Goal: Task Accomplishment & Management: Complete application form

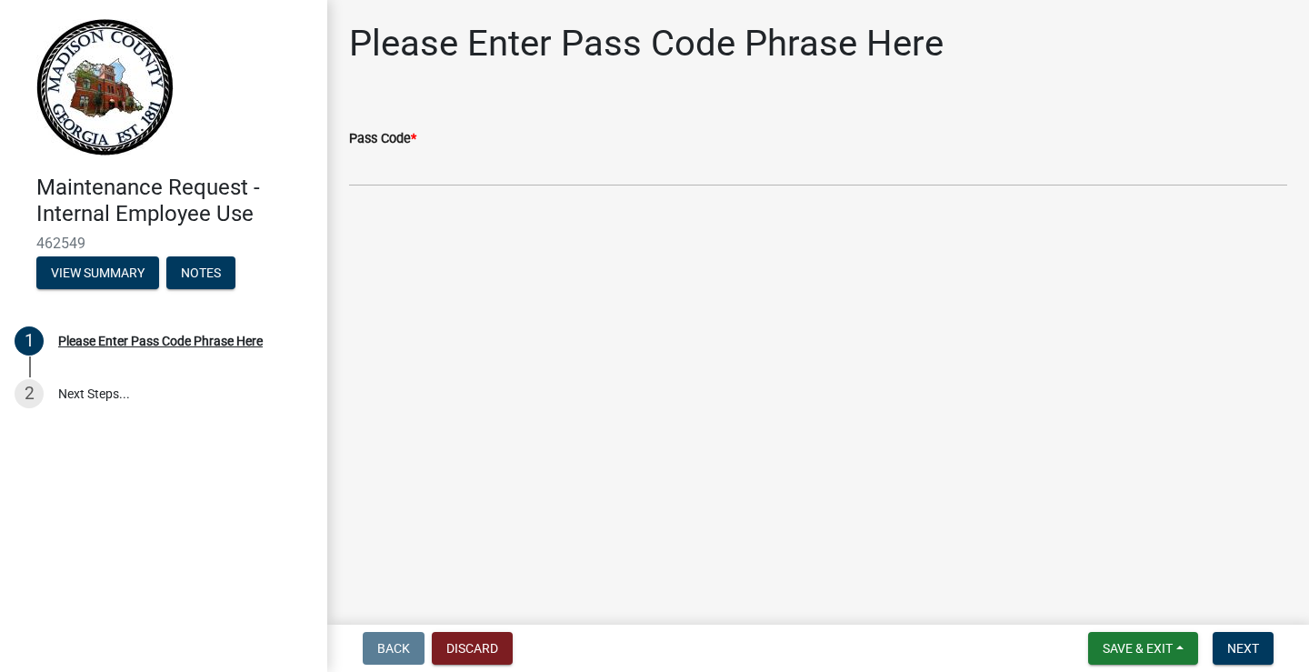
click at [428, 133] on div "Pass Code *" at bounding box center [818, 138] width 938 height 22
click at [382, 133] on label "Pass Code *" at bounding box center [382, 139] width 67 height 13
click at [382, 149] on input "Pass Code *" at bounding box center [818, 167] width 938 height 37
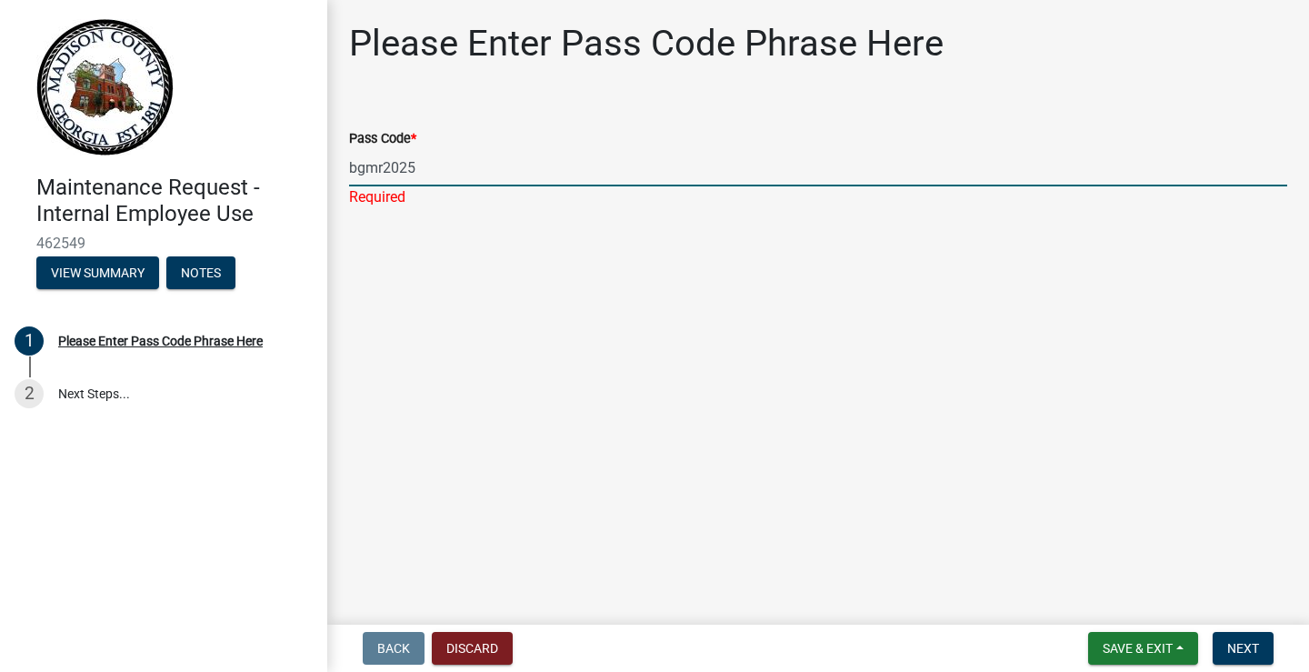
type input "bgmr2025"
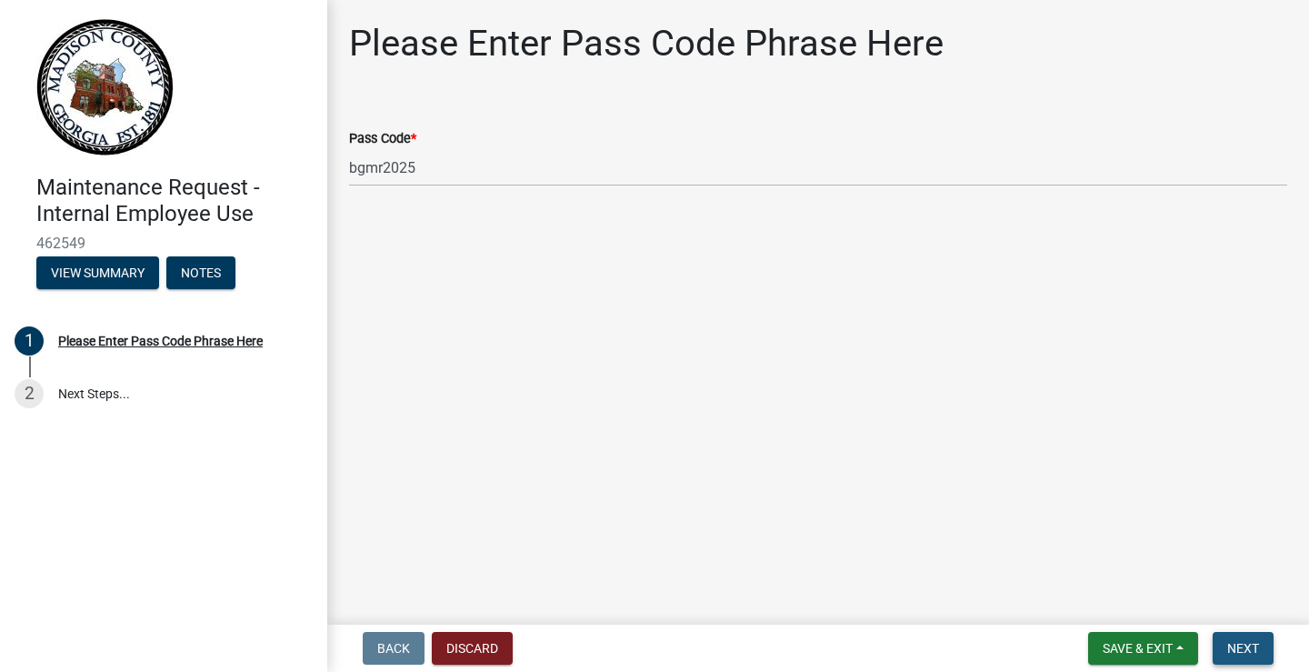
click at [1239, 650] on span "Next" at bounding box center [1243, 648] width 32 height 15
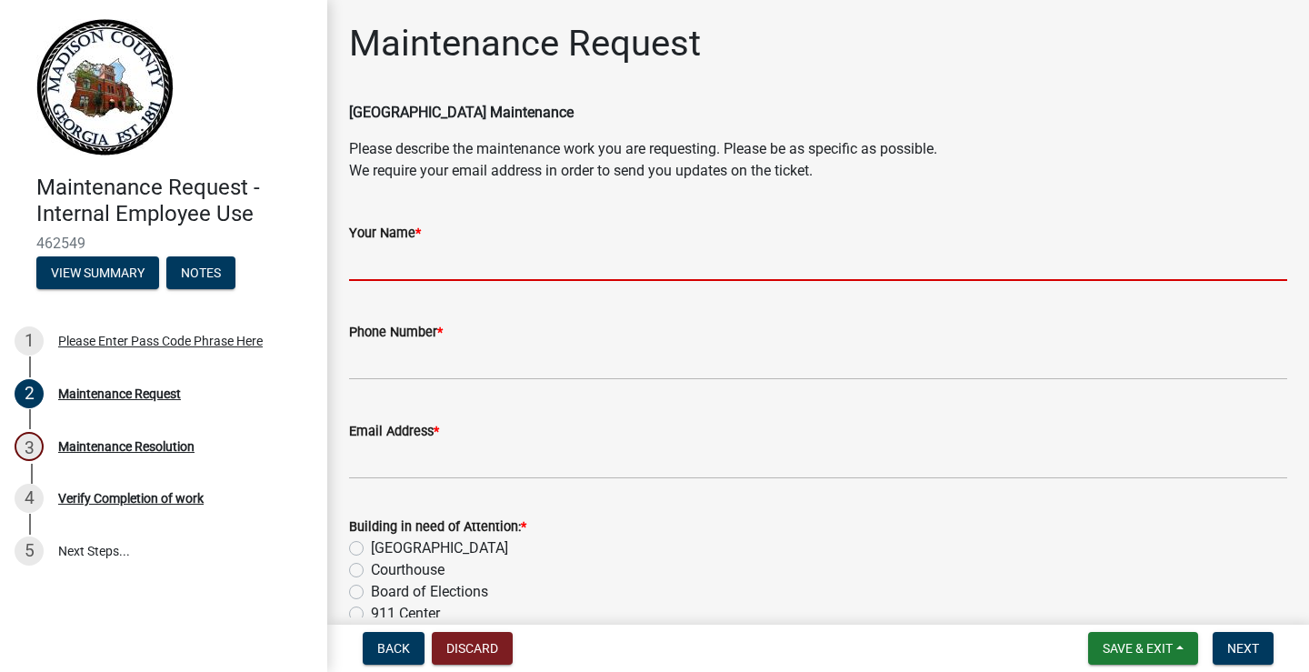
click at [413, 267] on input "Your Name *" at bounding box center [818, 262] width 938 height 37
type input "[PERSON_NAME]"
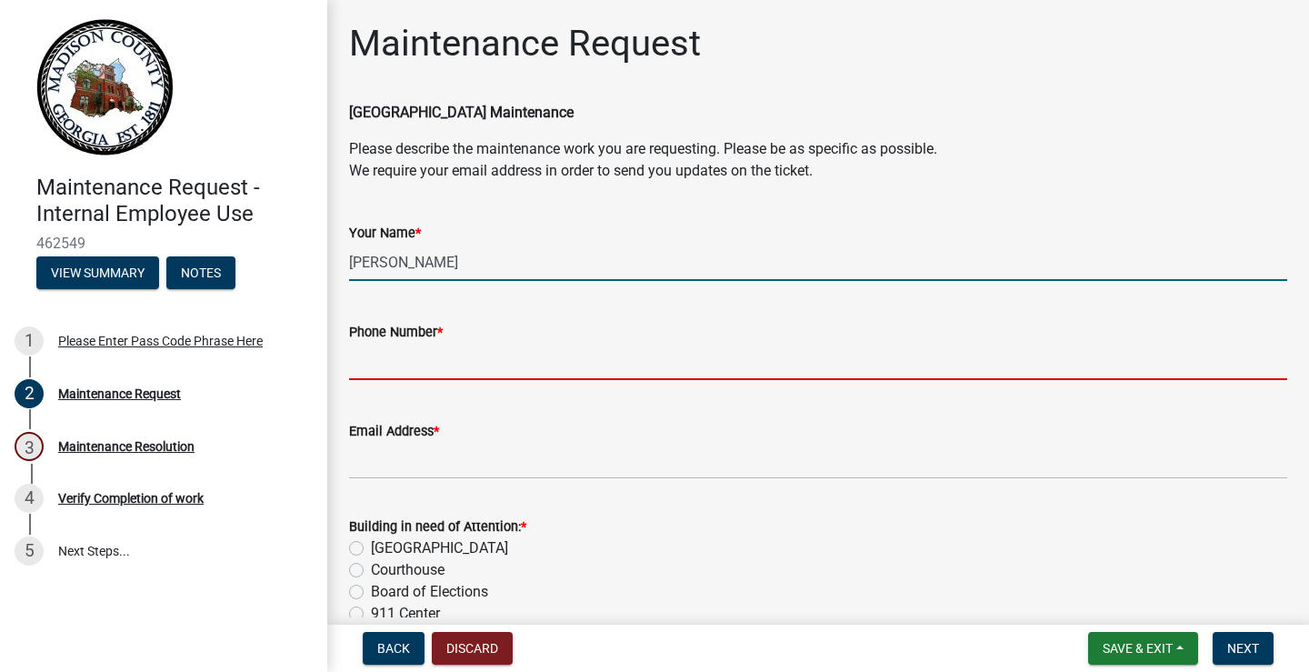
type input "7067956309"
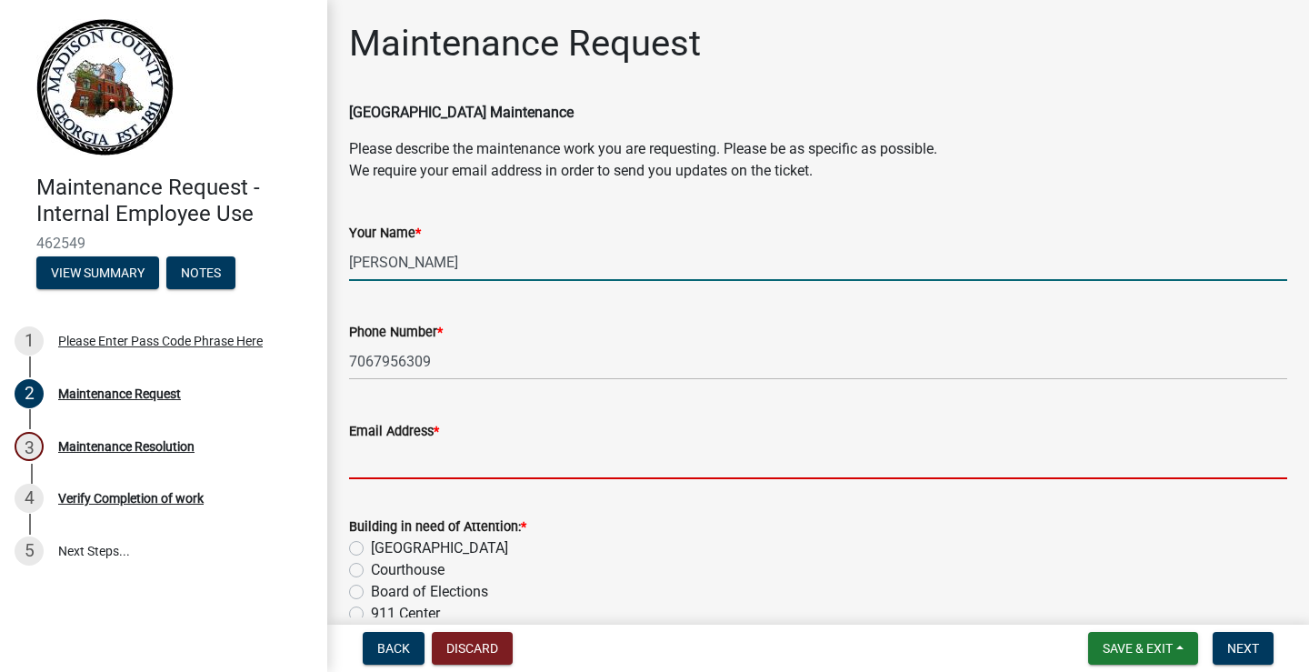
type input "[EMAIL_ADDRESS][DOMAIN_NAME]"
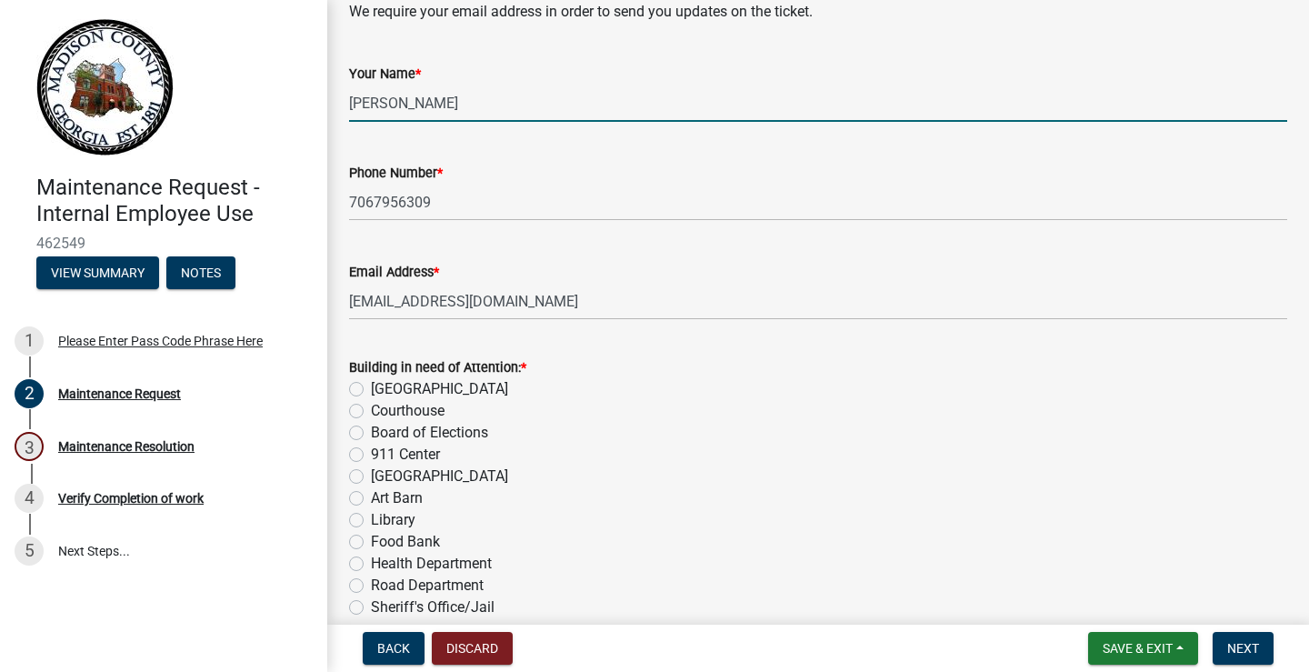
scroll to position [182, 0]
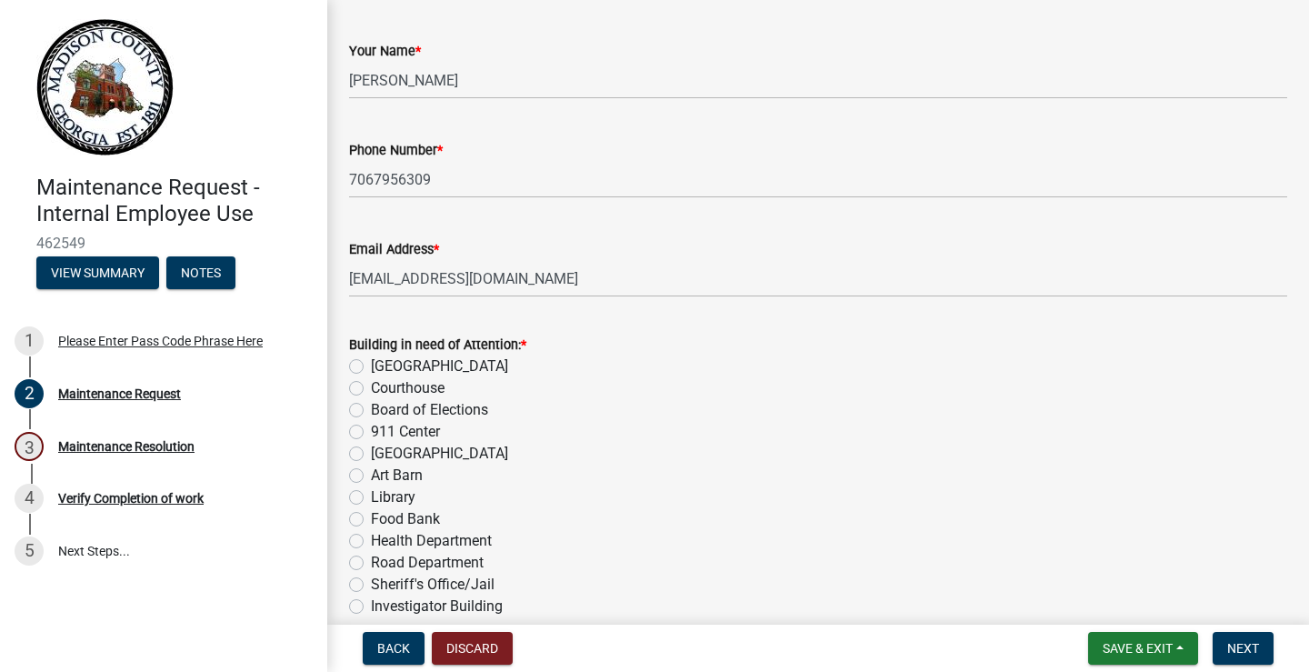
click at [371, 368] on label "[GEOGRAPHIC_DATA]" at bounding box center [439, 366] width 137 height 22
click at [371, 367] on input "[GEOGRAPHIC_DATA]" at bounding box center [377, 361] width 12 height 12
radio input "true"
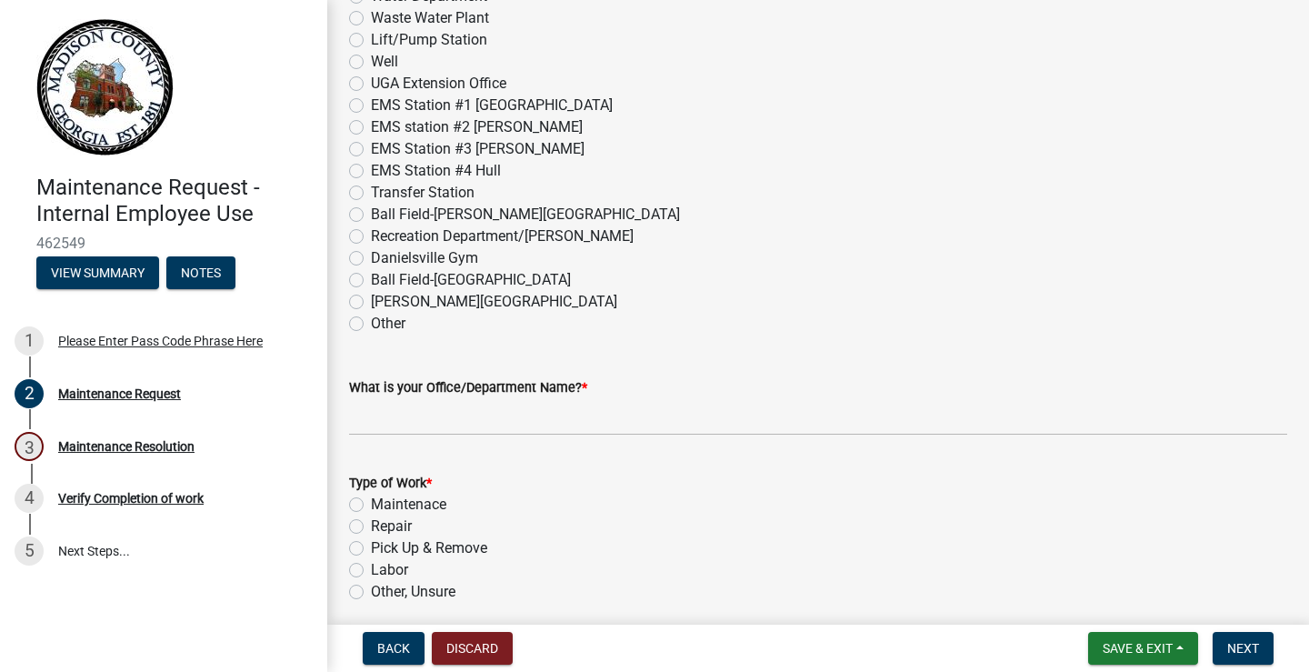
scroll to position [1000, 0]
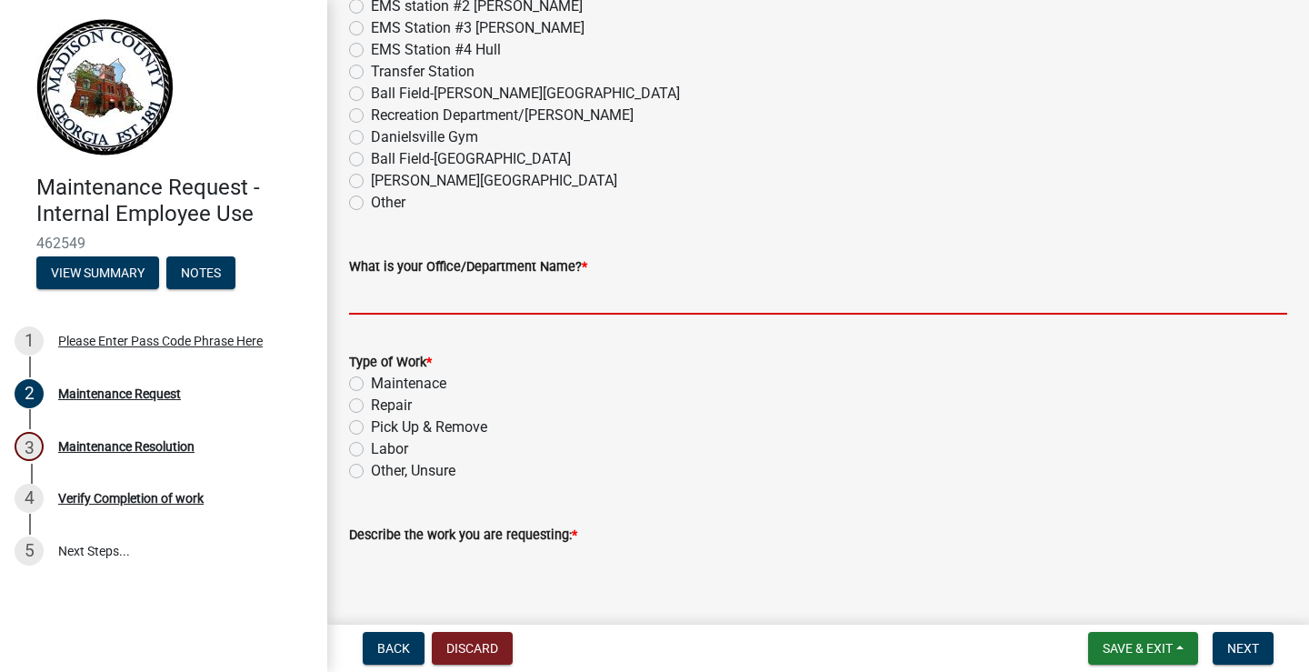
click at [445, 295] on input "What is your Office/Department Name? *" at bounding box center [818, 295] width 938 height 37
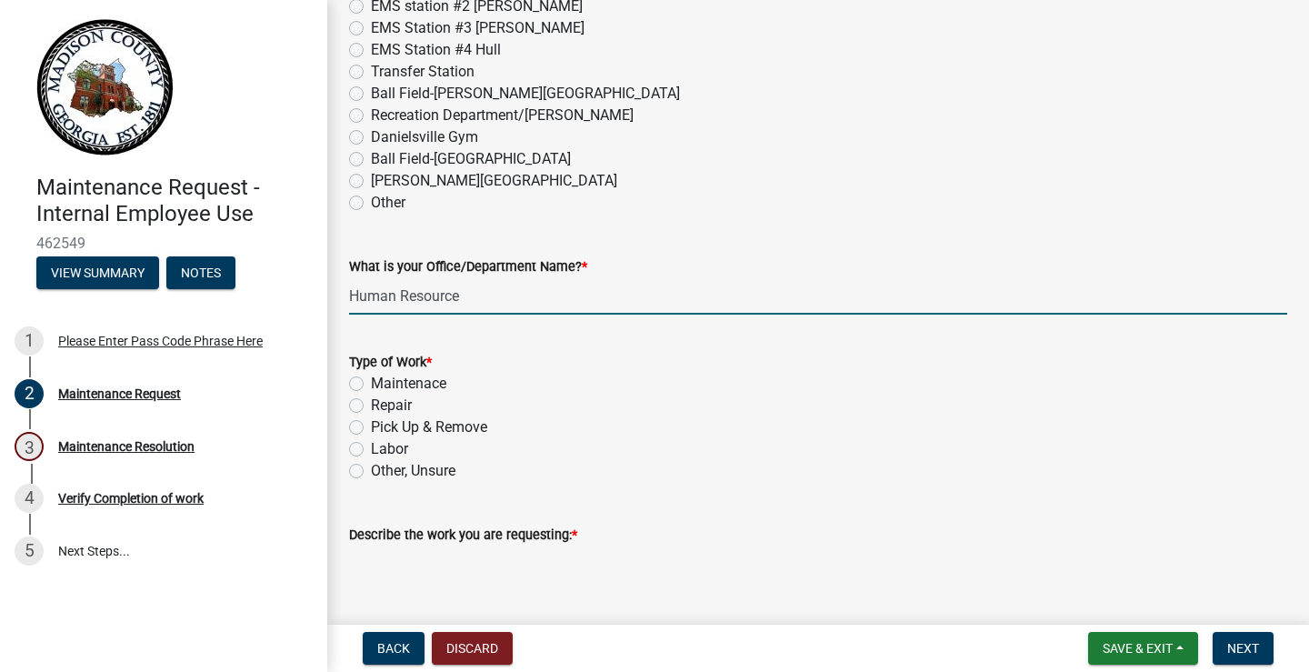
type input "Human Resource"
click at [371, 469] on label "Other, Unsure" at bounding box center [413, 471] width 85 height 22
click at [371, 469] on input "Other, Unsure" at bounding box center [377, 466] width 12 height 12
radio input "true"
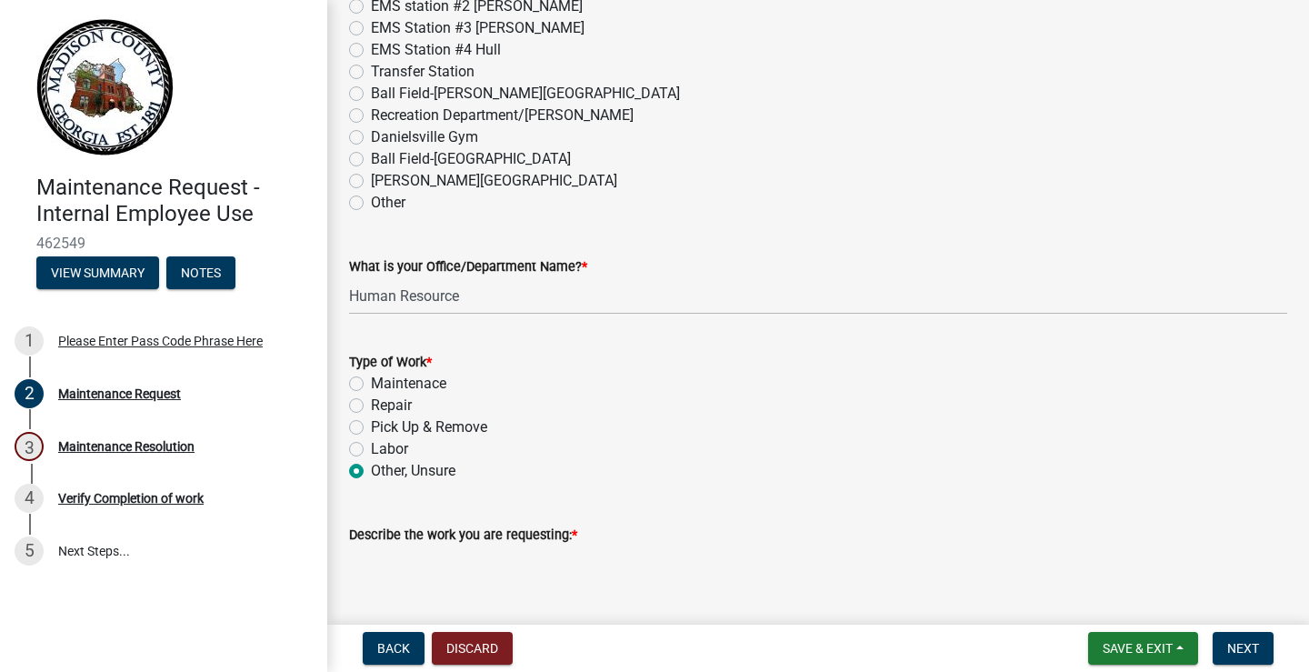
click at [410, 561] on textarea "Describe the work you are requesting: *" at bounding box center [818, 587] width 938 height 85
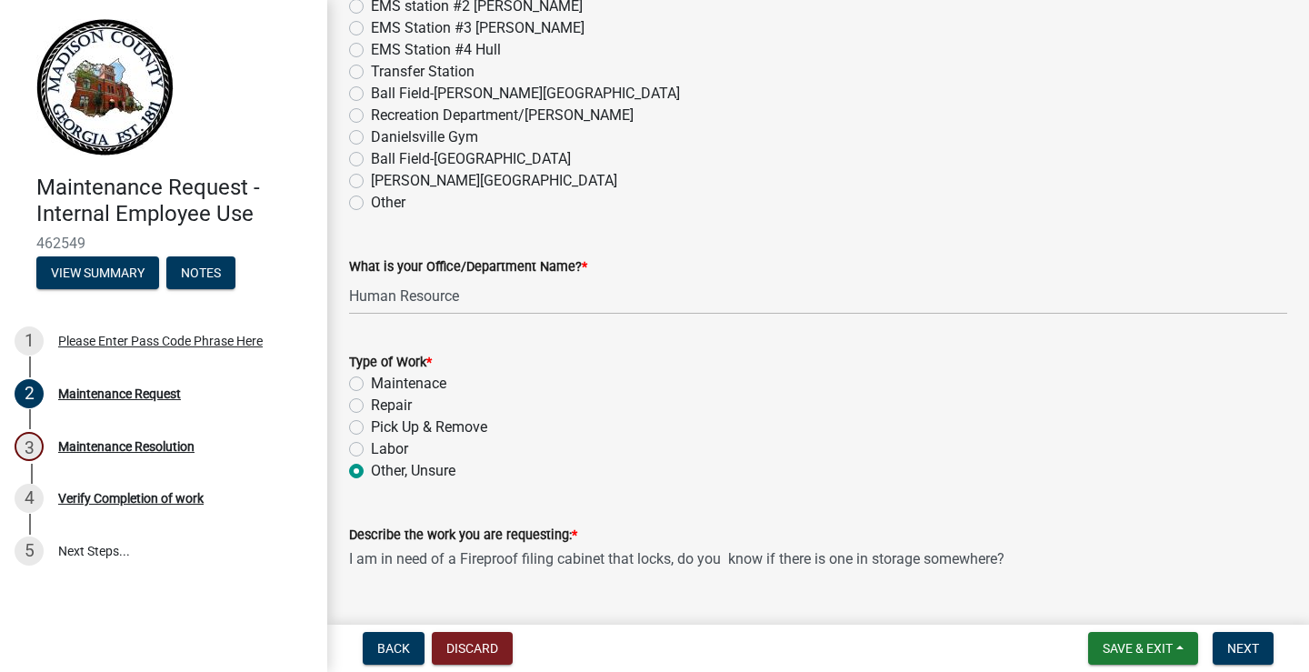
click at [674, 560] on textarea "I am in need of a Fireproof filing cabinet that locks, do you know if there is …" at bounding box center [818, 587] width 938 height 85
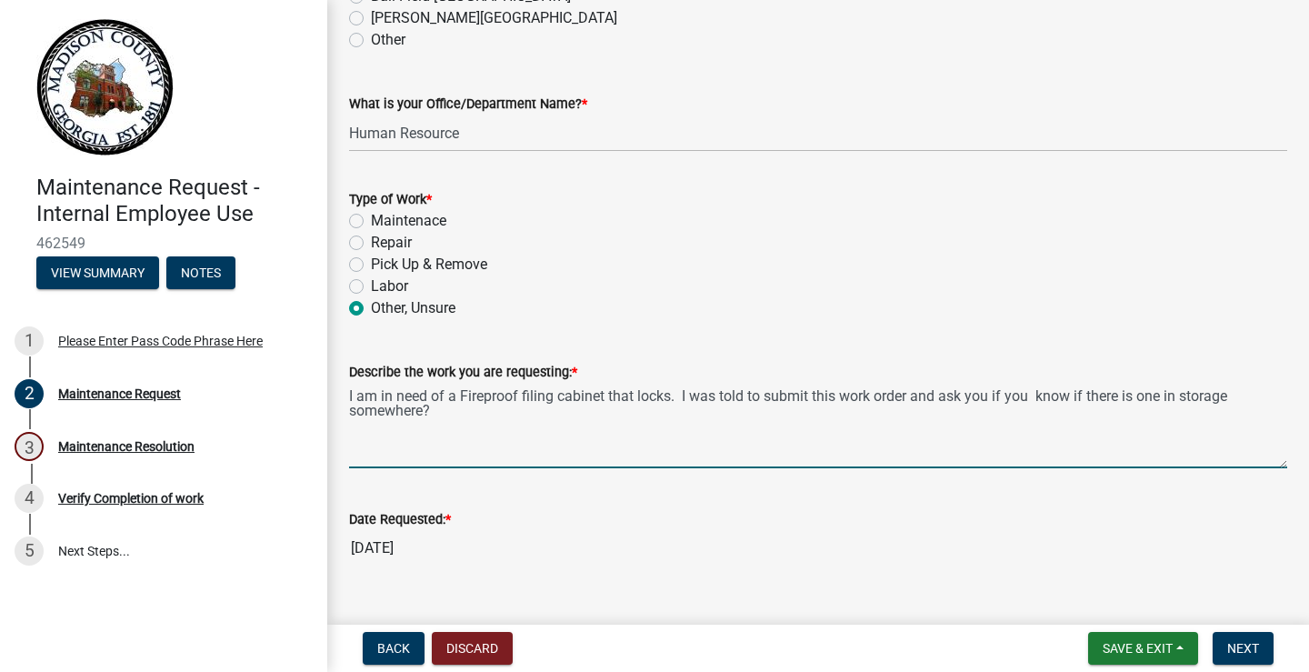
scroll to position [1270, 0]
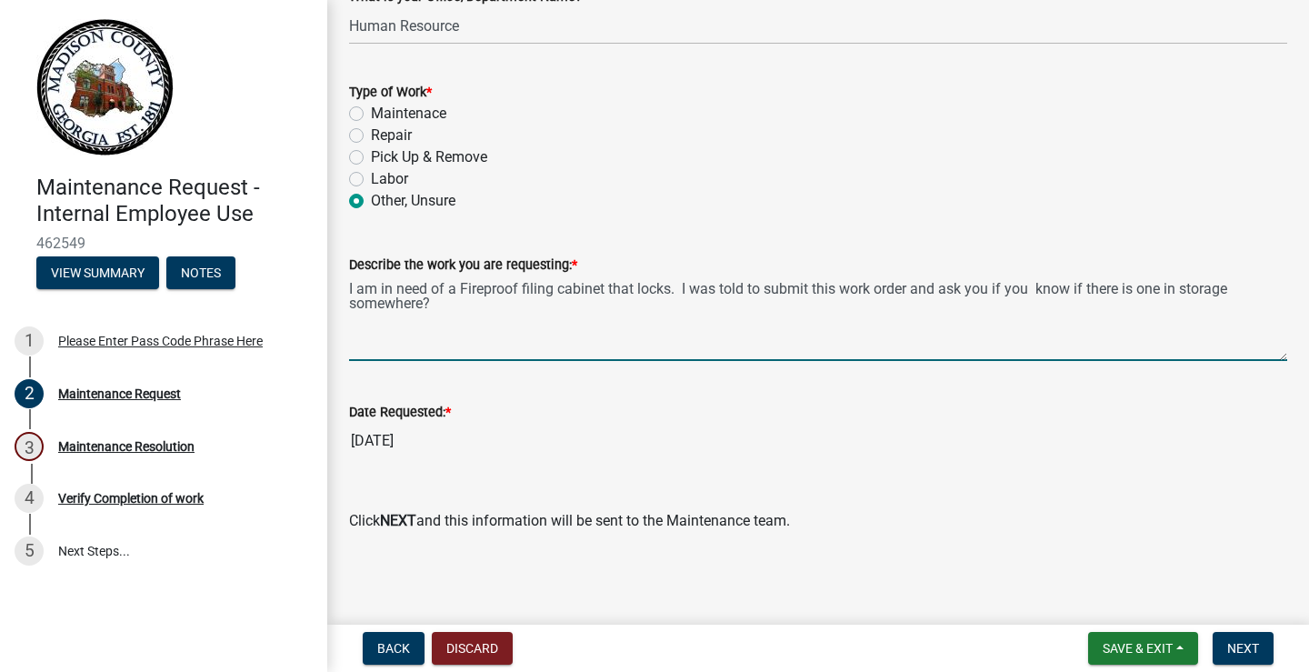
type textarea "I am in need of a Fireproof filing cabinet that locks. I was told to submit thi…"
click at [412, 482] on p at bounding box center [818, 485] width 938 height 22
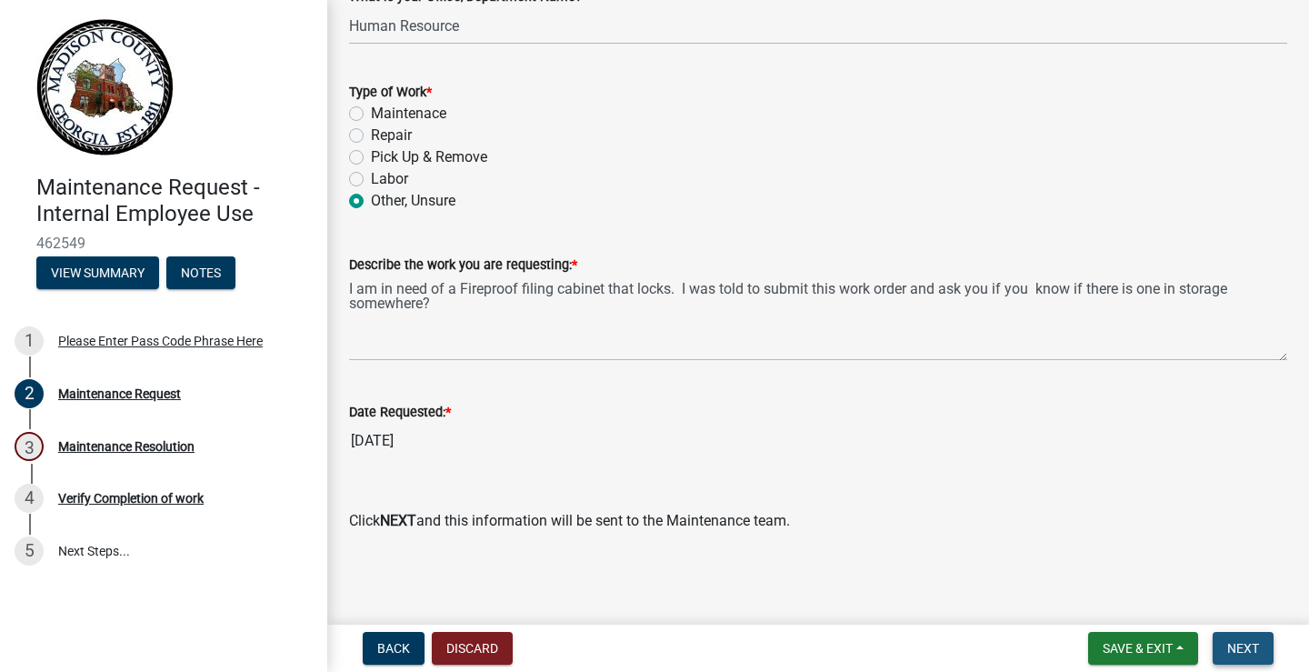
click at [1242, 645] on span "Next" at bounding box center [1243, 648] width 32 height 15
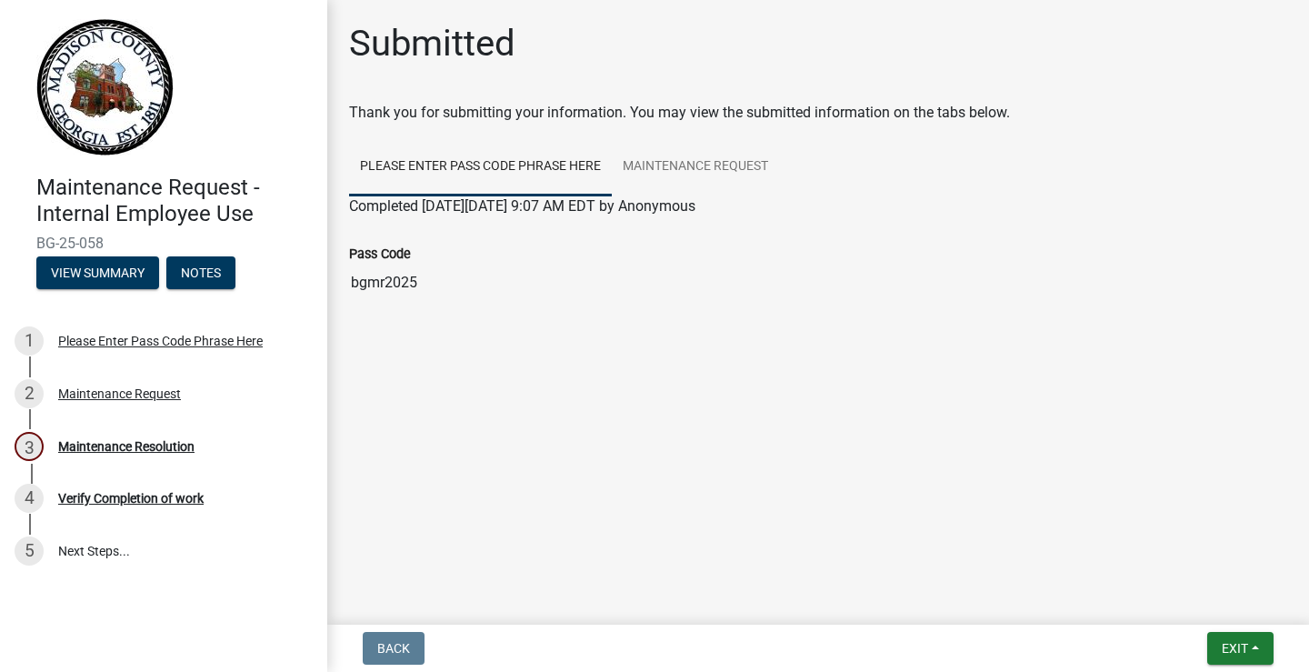
click at [388, 285] on input "bgmr2025" at bounding box center [818, 283] width 938 height 36
click at [1227, 650] on span "Exit" at bounding box center [1235, 648] width 26 height 15
click at [1190, 596] on button "Save & Exit" at bounding box center [1200, 601] width 145 height 44
